Goal: Submit feedback/report problem

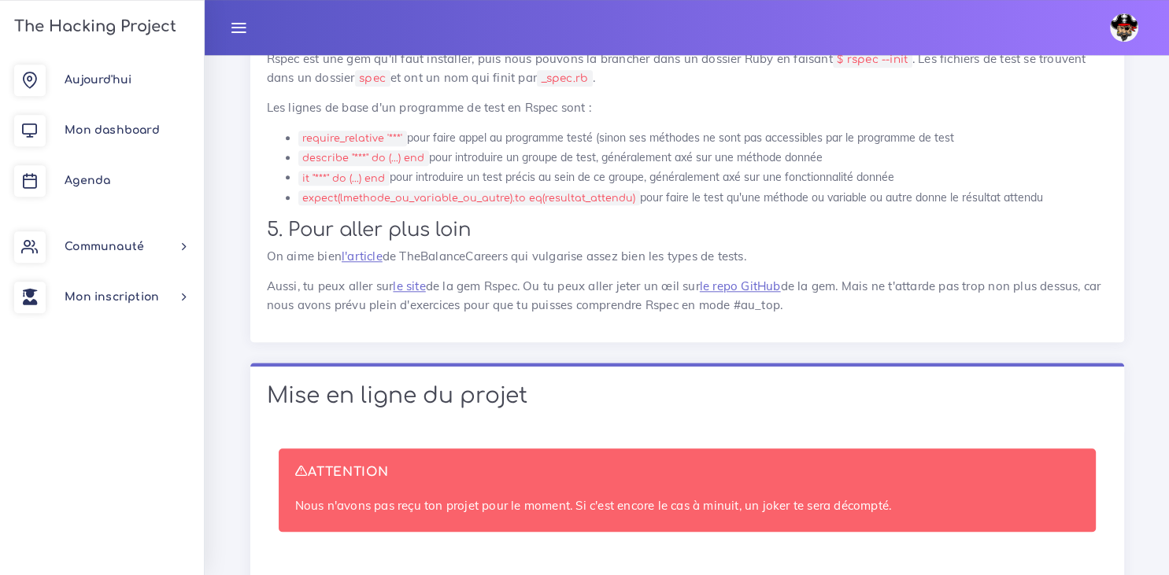
scroll to position [7391, 0]
click at [109, 80] on span "Aujourd'hui" at bounding box center [98, 80] width 67 height 12
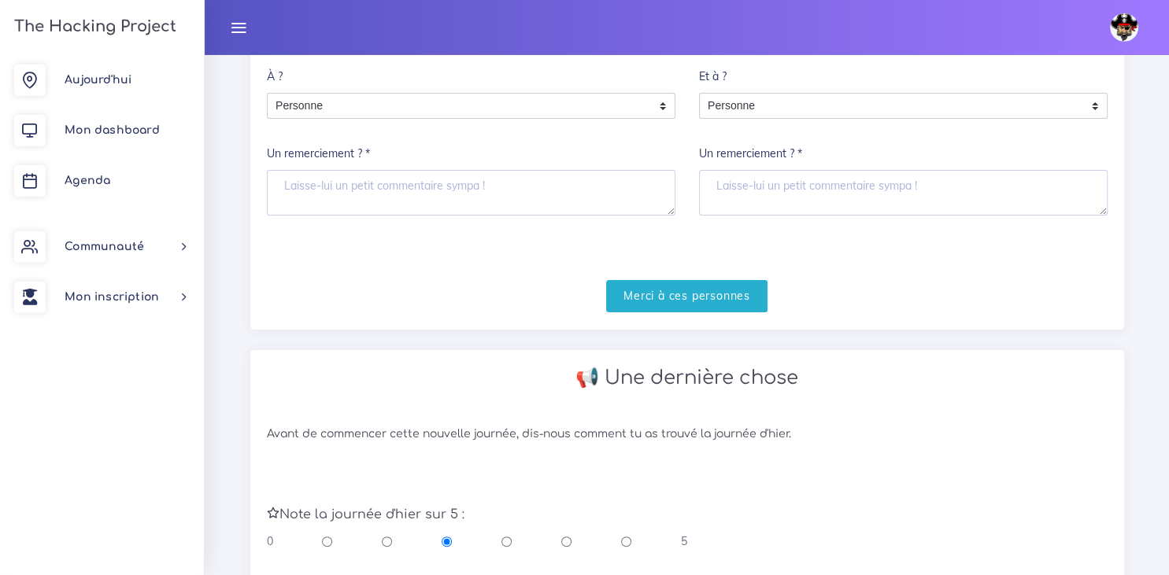
scroll to position [261, 0]
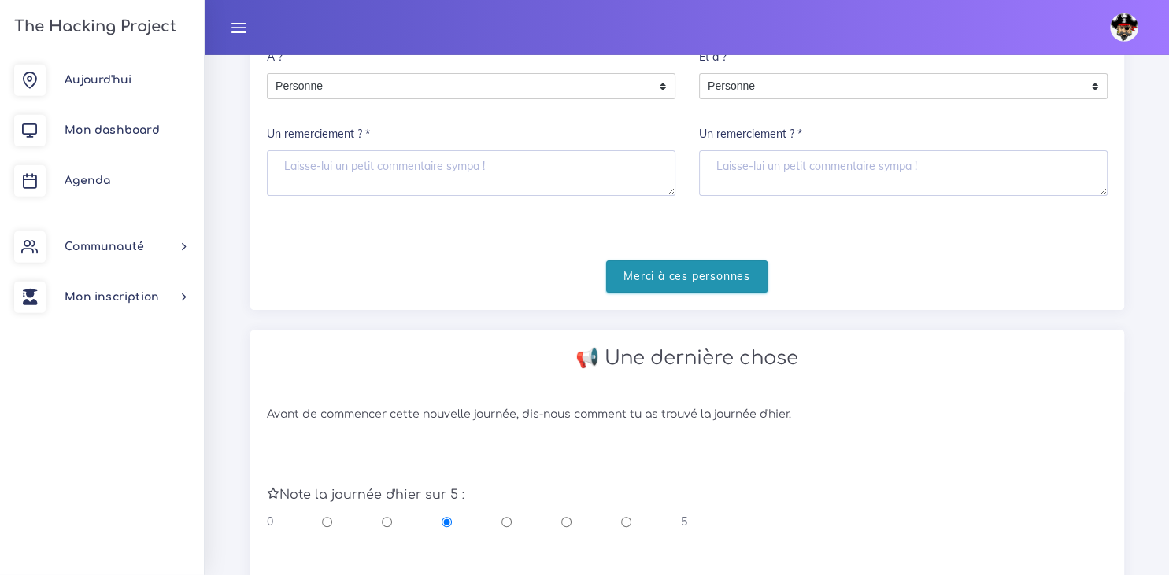
click at [696, 272] on input "Merci à ces personnes" at bounding box center [686, 277] width 161 height 32
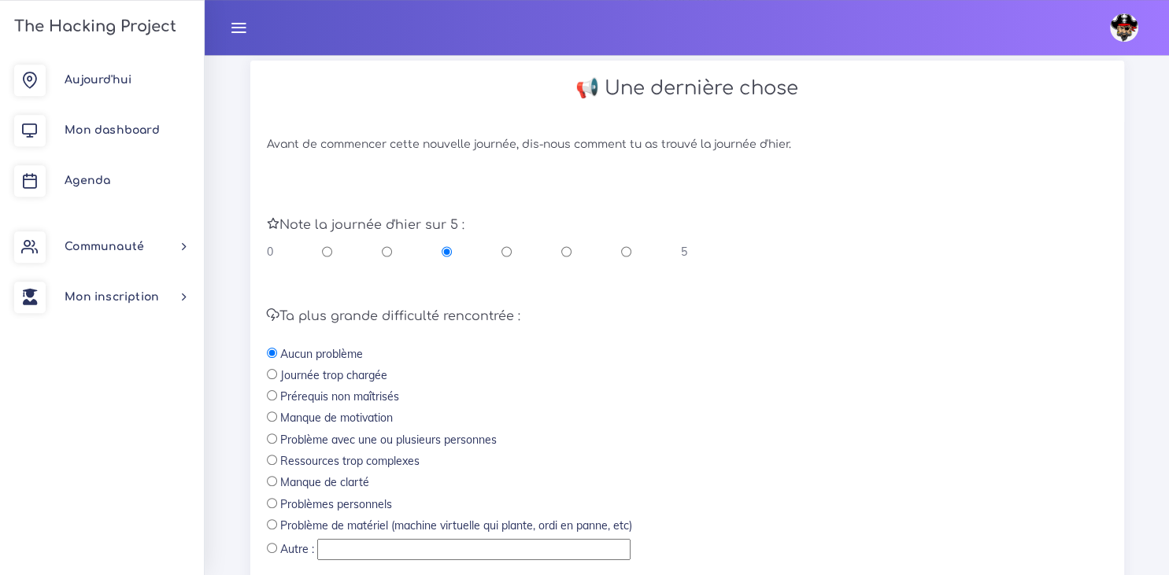
scroll to position [341, 0]
click at [325, 250] on input "radio" at bounding box center [327, 250] width 10 height 16
radio input "true"
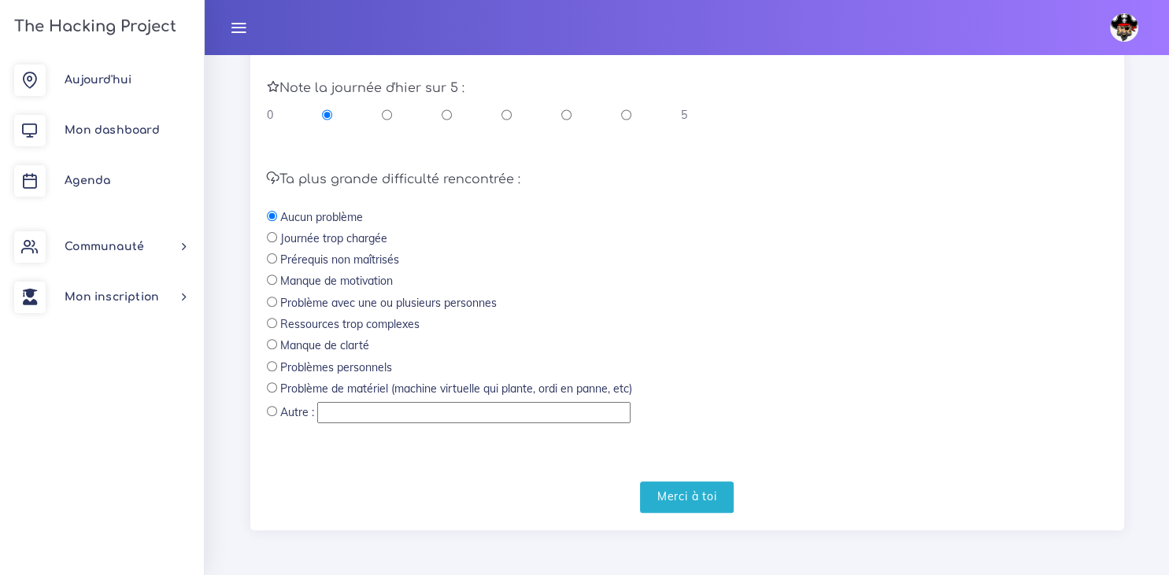
click at [271, 372] on input "radio" at bounding box center [272, 366] width 10 height 10
radio input "true"
click at [690, 494] on input "Merci à toi" at bounding box center [687, 498] width 94 height 32
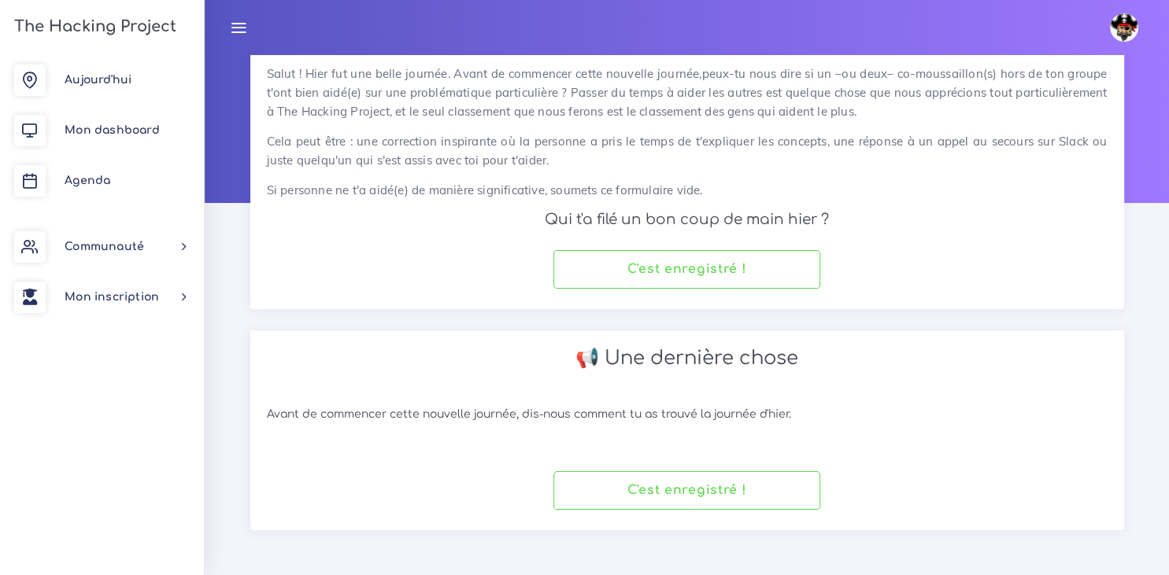
scroll to position [67, 0]
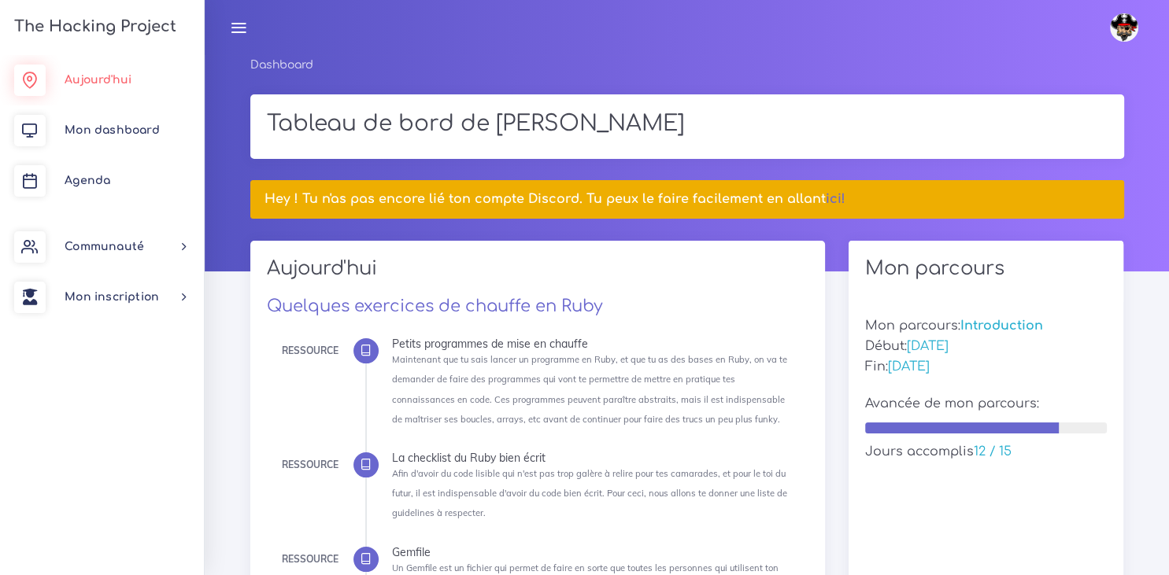
click at [98, 68] on link "Aujourd'hui" at bounding box center [102, 80] width 204 height 50
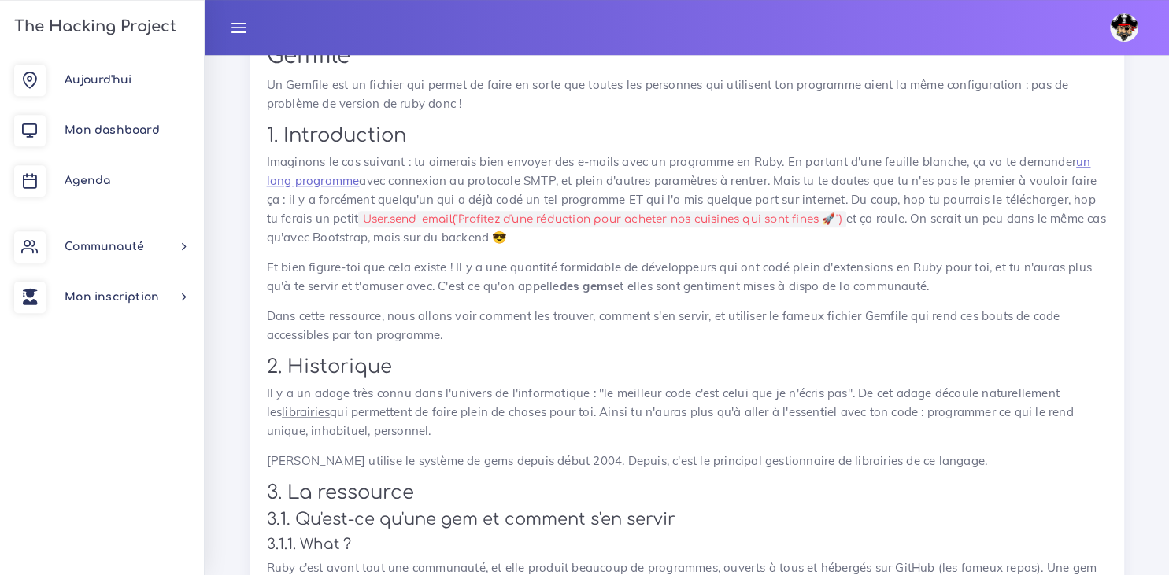
scroll to position [7416, 0]
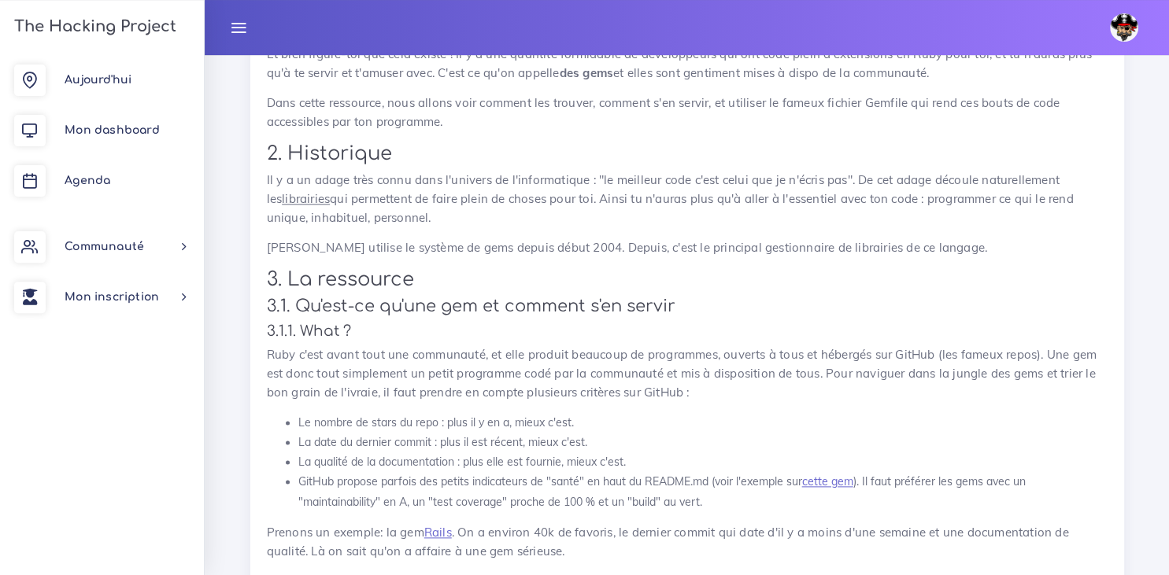
scroll to position [7615, 0]
